Goal: Manage account settings

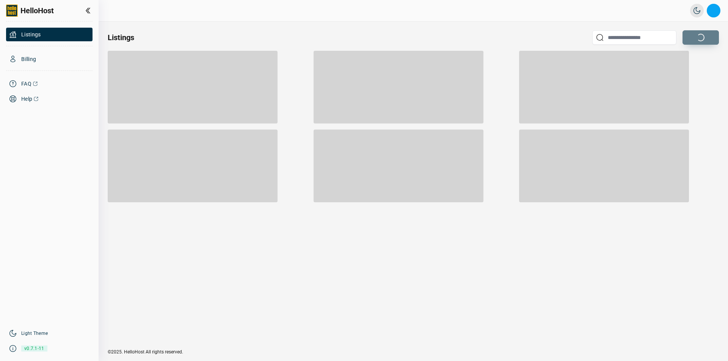
click at [713, 14] on button "Open profile menu" at bounding box center [713, 11] width 14 height 14
click at [640, 35] on div at bounding box center [642, 34] width 14 height 14
click at [711, 12] on button "Open profile menu" at bounding box center [713, 11] width 14 height 14
click at [475, 10] on div "Light / Dark Mode Open profile menu Sign out" at bounding box center [416, 11] width 608 height 14
